Goal: Transaction & Acquisition: Download file/media

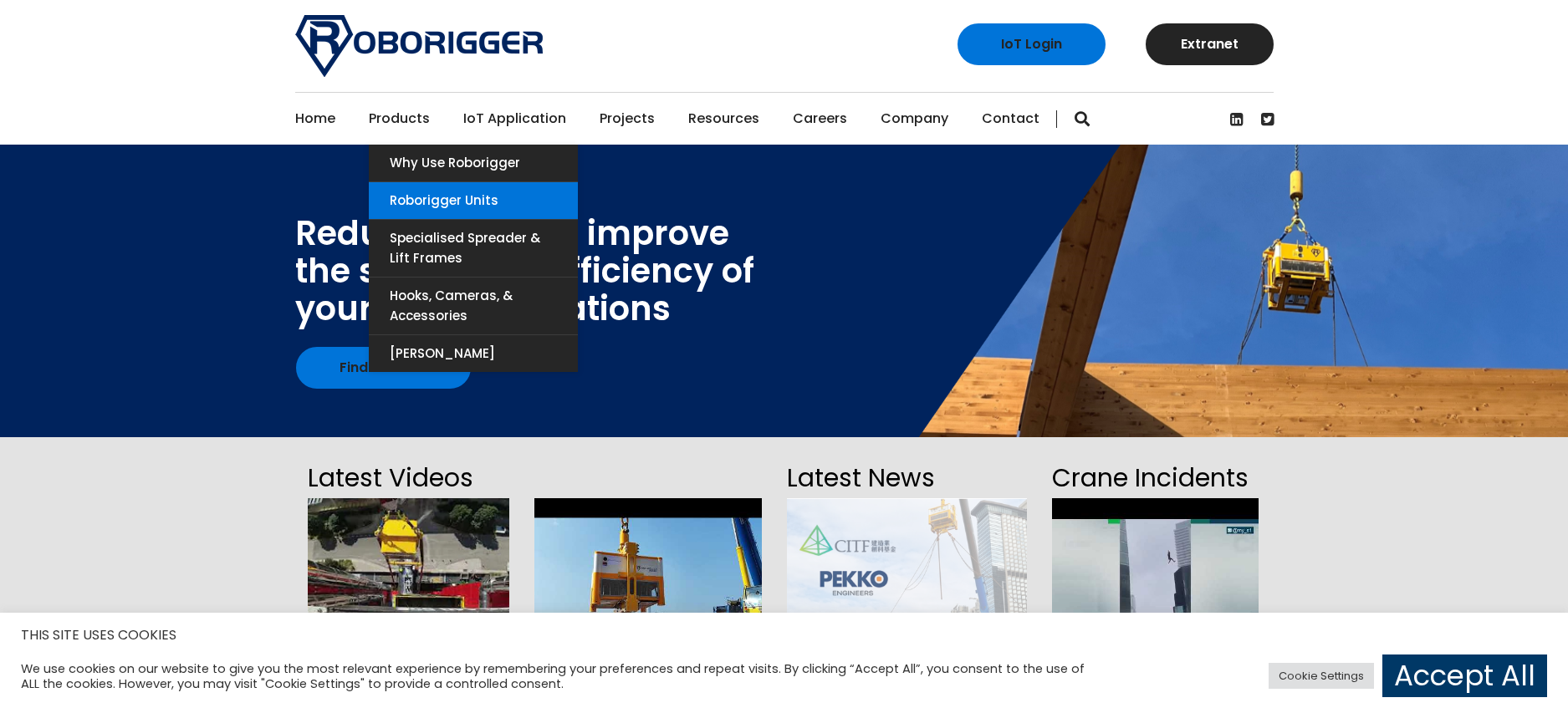
click at [441, 194] on link "Roborigger Units" at bounding box center [473, 200] width 209 height 37
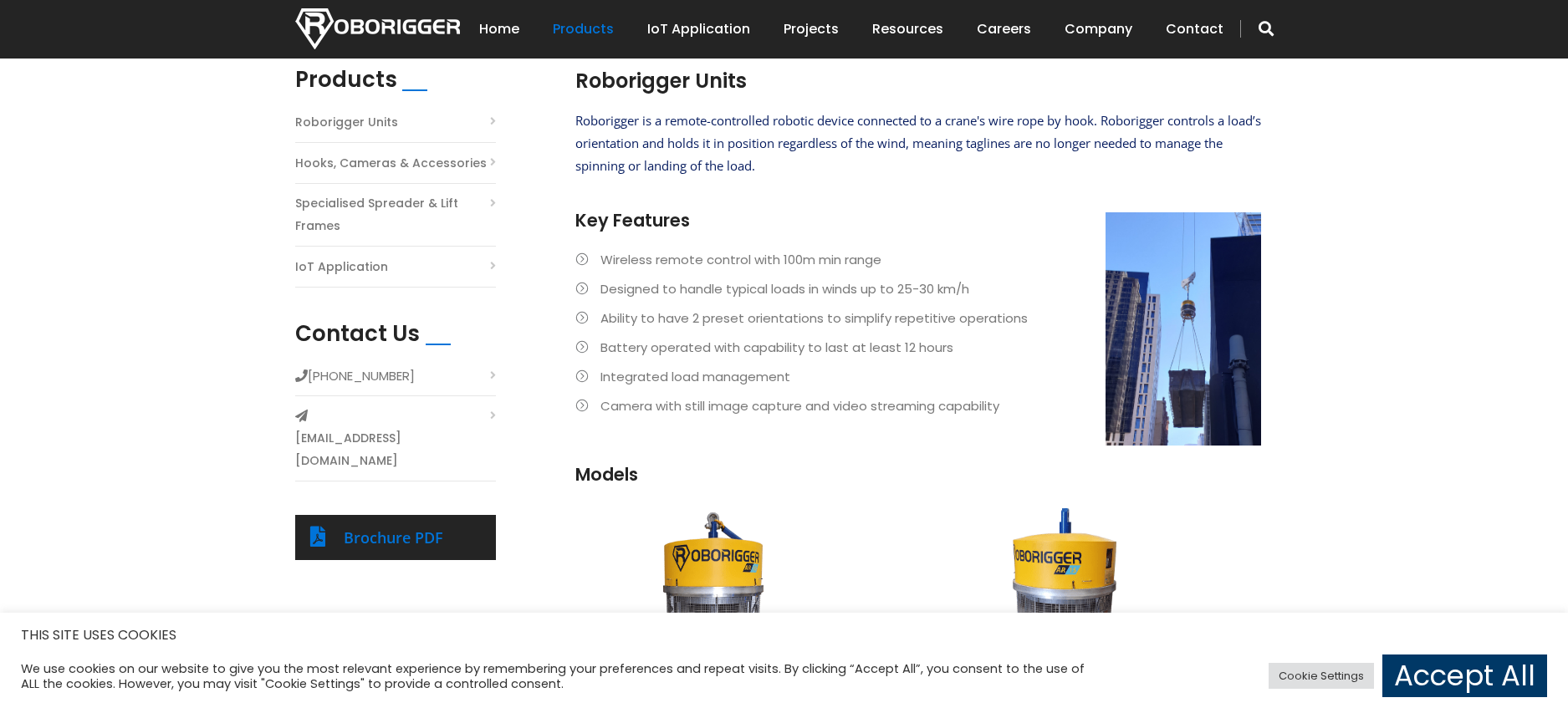
scroll to position [731, 0]
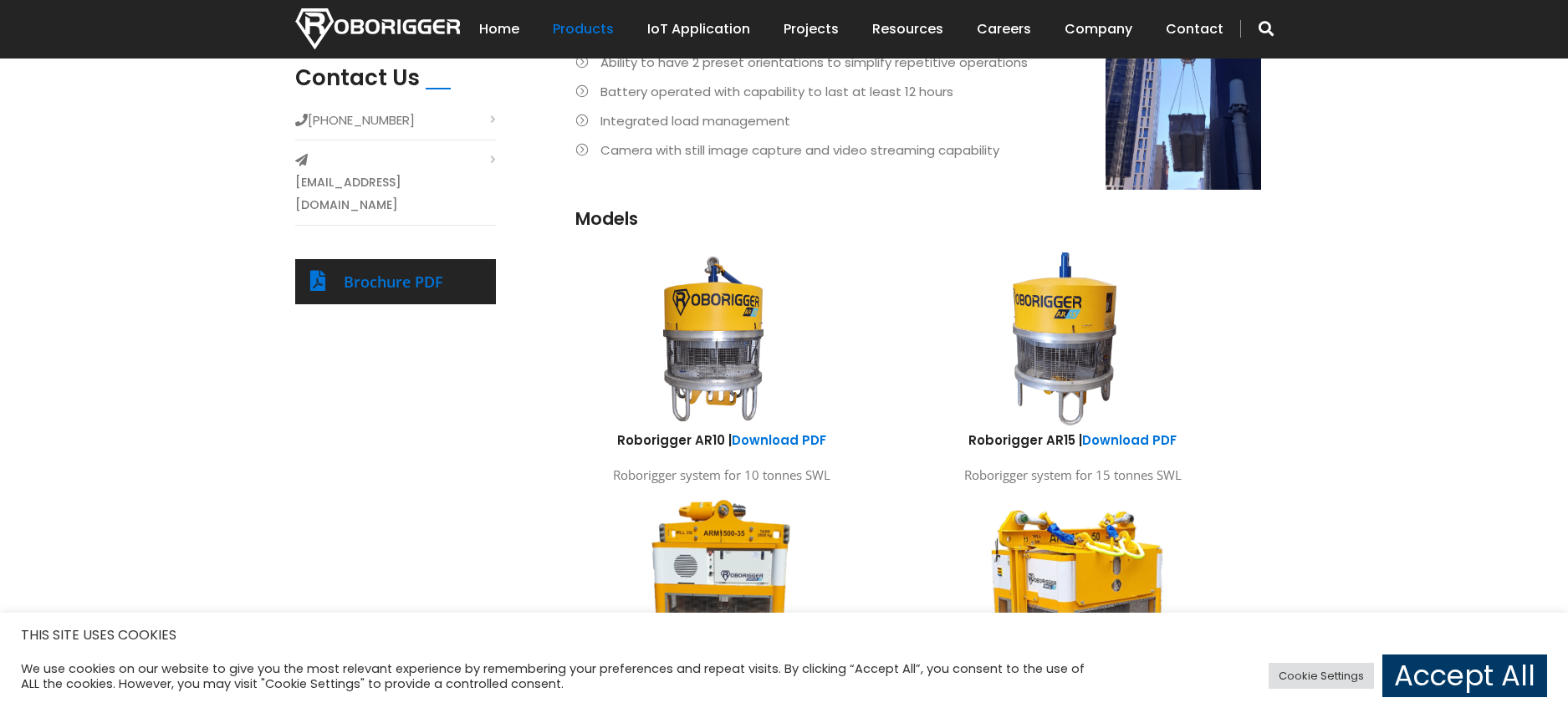
click at [1043, 288] on img at bounding box center [1064, 339] width 309 height 185
click at [1120, 437] on link "Download PDF" at bounding box center [1128, 439] width 94 height 17
drag, startPoint x: 966, startPoint y: 444, endPoint x: 1072, endPoint y: 443, distance: 106.0
click at [1073, 443] on h6 "Roborigger AR15 | Download PDF" at bounding box center [1073, 439] width 326 height 17
